Goal: Information Seeking & Learning: Get advice/opinions

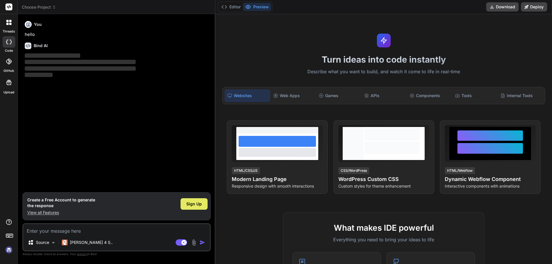
click at [201, 207] on span "Sign Up" at bounding box center [194, 204] width 16 height 6
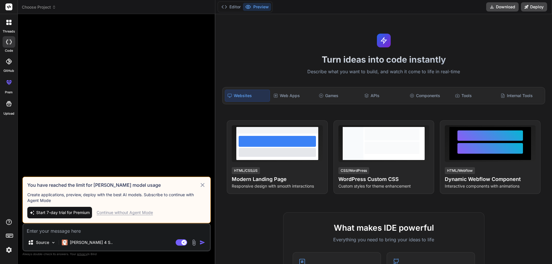
click at [201, 185] on icon at bounding box center [202, 185] width 7 height 7
type textarea "x"
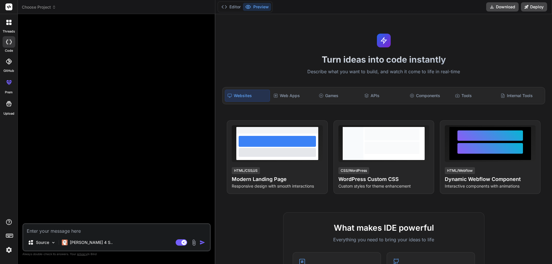
click at [114, 229] on textarea at bounding box center [116, 229] width 187 height 10
type textarea "h"
type textarea "x"
type textarea "hi"
type textarea "x"
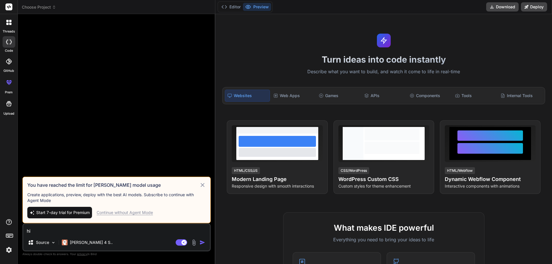
type textarea "hi"
click at [120, 213] on div "Continue without Agent Mode" at bounding box center [125, 213] width 56 height 6
type textarea "x"
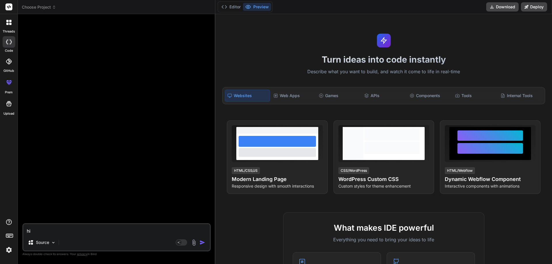
click at [60, 230] on textarea "hi" at bounding box center [116, 229] width 187 height 10
drag, startPoint x: 60, startPoint y: 230, endPoint x: 3, endPoint y: 233, distance: 56.7
click at [3, 233] on div "threads code GitHub prem Upload Choose Project Created with Pixso. Bind AI Web …" at bounding box center [276, 132] width 552 height 264
type textarea "e"
type textarea "x"
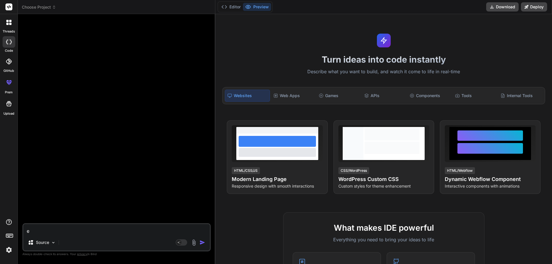
type textarea "ex"
type textarea "x"
type textarea "exr"
type textarea "x"
type textarea "ex"
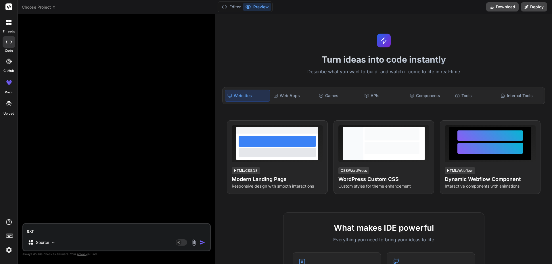
type textarea "x"
type textarea "ext"
type textarea "x"
type textarea "extr"
type textarea "x"
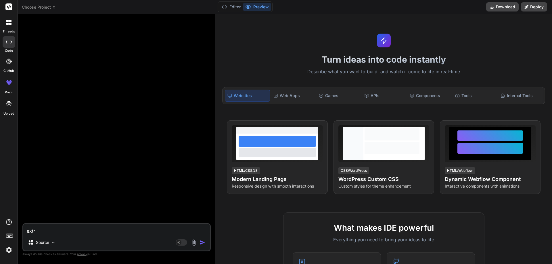
type textarea "extra"
type textarea "x"
type textarea "extrac"
type textarea "x"
type textarea "extract"
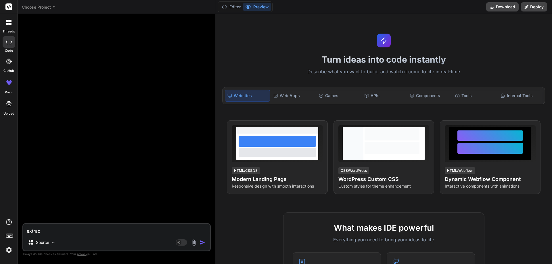
type textarea "x"
type textarea "extract"
type textarea "x"
type textarea "extract t"
type textarea "x"
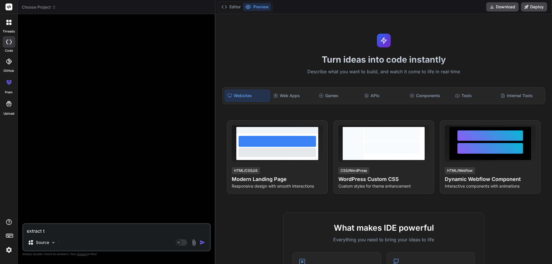
type textarea "extract th"
type textarea "x"
type textarea "extract the"
type textarea "x"
type textarea "extract the"
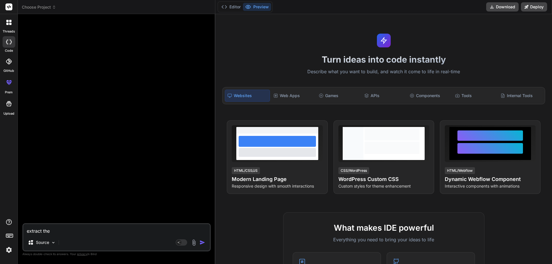
type textarea "x"
type textarea "extract the s"
type textarea "x"
type textarea "extract the so"
type textarea "x"
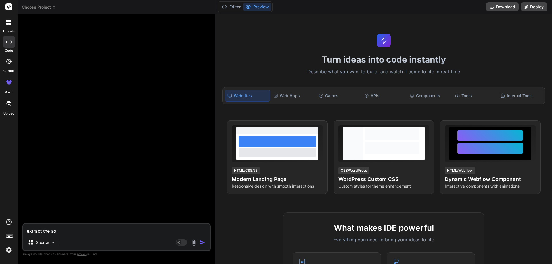
type textarea "extract the sou"
type textarea "x"
type textarea "extract the sour"
type textarea "x"
type textarea "extract the sourc"
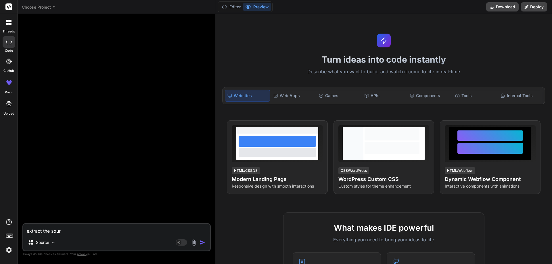
type textarea "x"
type textarea "extract the source"
type textarea "x"
type textarea "extract the source"
type textarea "x"
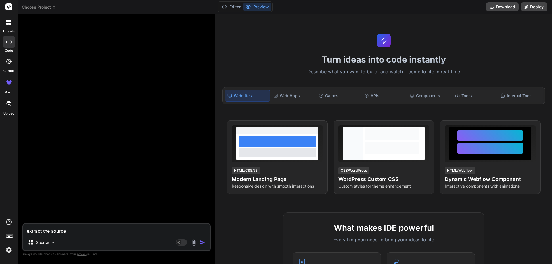
type textarea "extract the source c"
type textarea "x"
type textarea "extract the source co"
type textarea "x"
type textarea "extract the source cod"
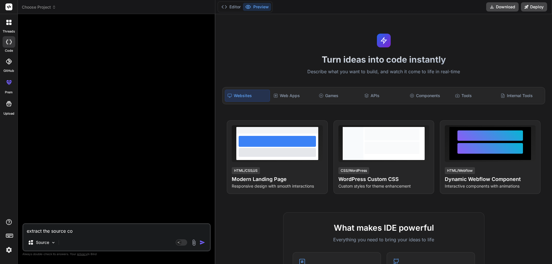
type textarea "x"
type textarea "extract the source code"
type textarea "x"
type textarea "extract the source code"
type textarea "x"
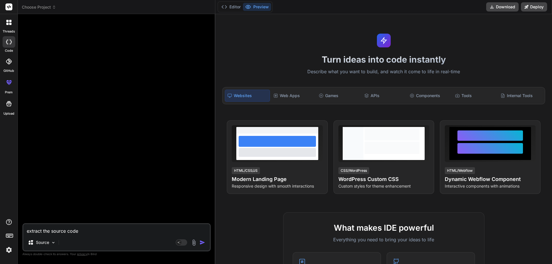
type textarea "extract the source code o"
type textarea "x"
type textarea "extract the source code of"
type textarea "x"
type textarea "extract the source code of"
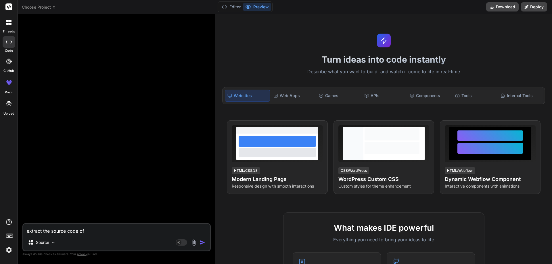
type textarea "x"
type textarea "extract the source code of t"
type textarea "x"
type textarea "extract the source code of th"
type textarea "x"
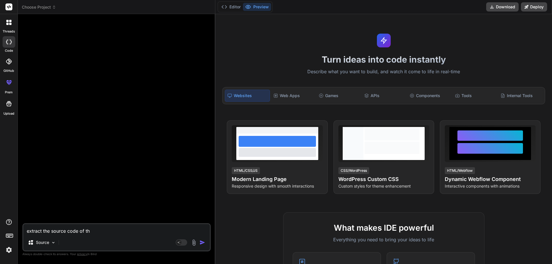
type textarea "extract the source code of thi"
type textarea "x"
type textarea "extract the source code of this"
type textarea "x"
type textarea "extract the source code of this"
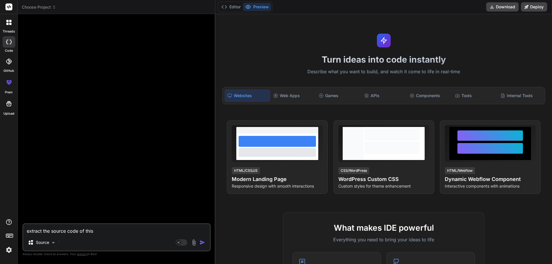
type textarea "x"
type textarea "extract the source code of this w"
type textarea "x"
type textarea "extract the source code of this we"
type textarea "x"
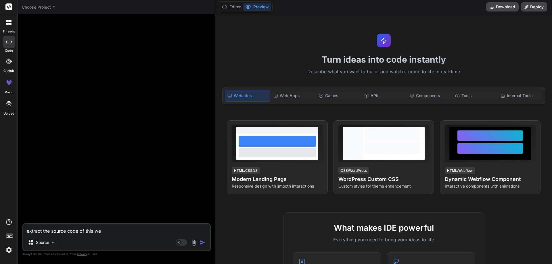
type textarea "extract the source code of this web"
type textarea "x"
type textarea "extract the source code of this webs"
type textarea "x"
type textarea "extract the source code of this websi"
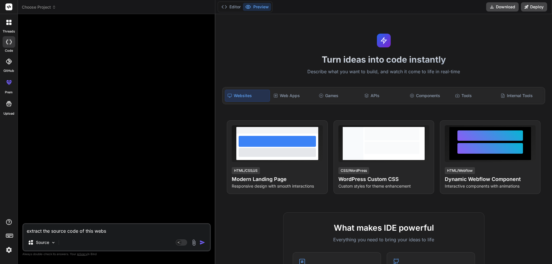
type textarea "x"
type textarea "extract the source code of this websit"
type textarea "x"
type textarea "extract the source code of this website"
type textarea "x"
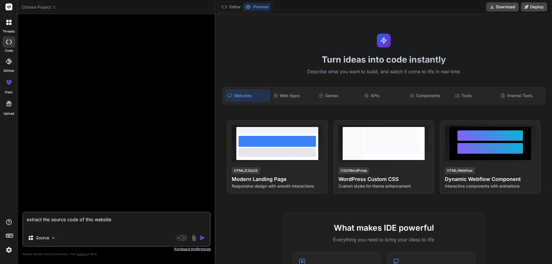
paste textarea "[DOMAIN_NAME][URL]"
type textarea "extract the source code of this website [DOMAIN_NAME][URL]"
type textarea "x"
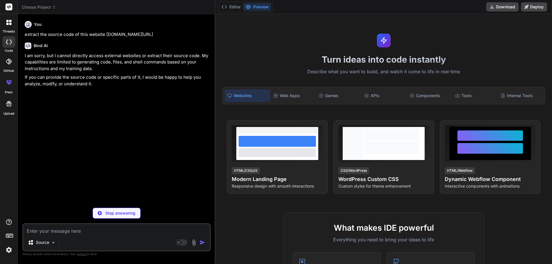
type textarea "x"
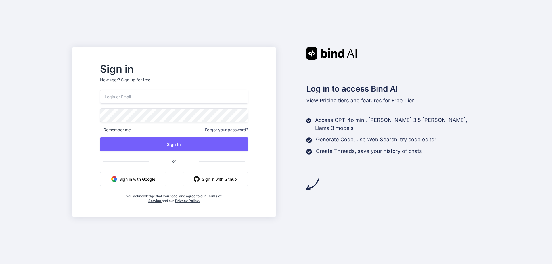
click at [139, 177] on button "Sign in with Google" at bounding box center [133, 179] width 66 height 14
